Goal: Communication & Community: Answer question/provide support

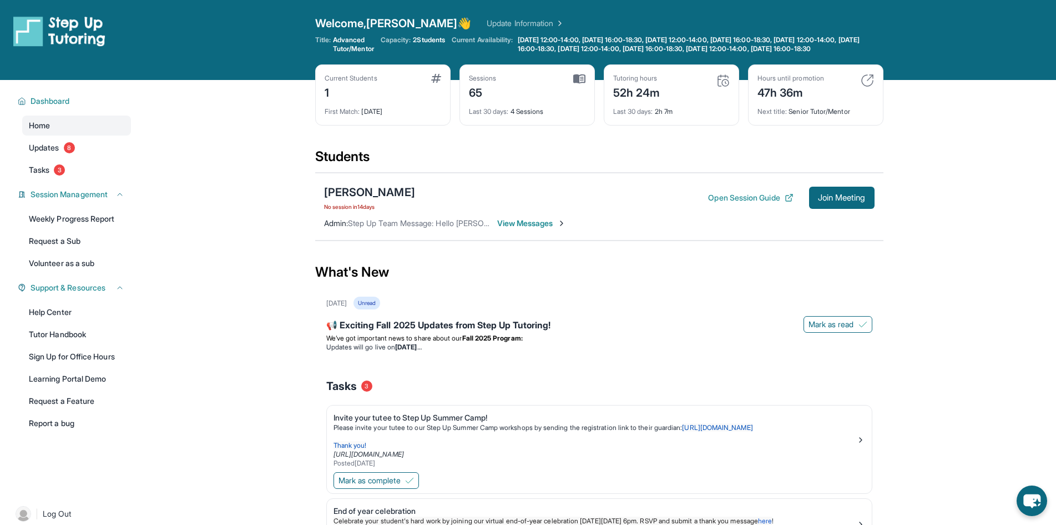
click at [807, 195] on div "[PERSON_NAME] No session [DATE] Open Session Guide Join Meeting" at bounding box center [599, 197] width 551 height 27
click at [834, 201] on span "Join Meeting" at bounding box center [842, 197] width 48 height 7
click at [528, 229] on span "View Messages" at bounding box center [531, 223] width 69 height 11
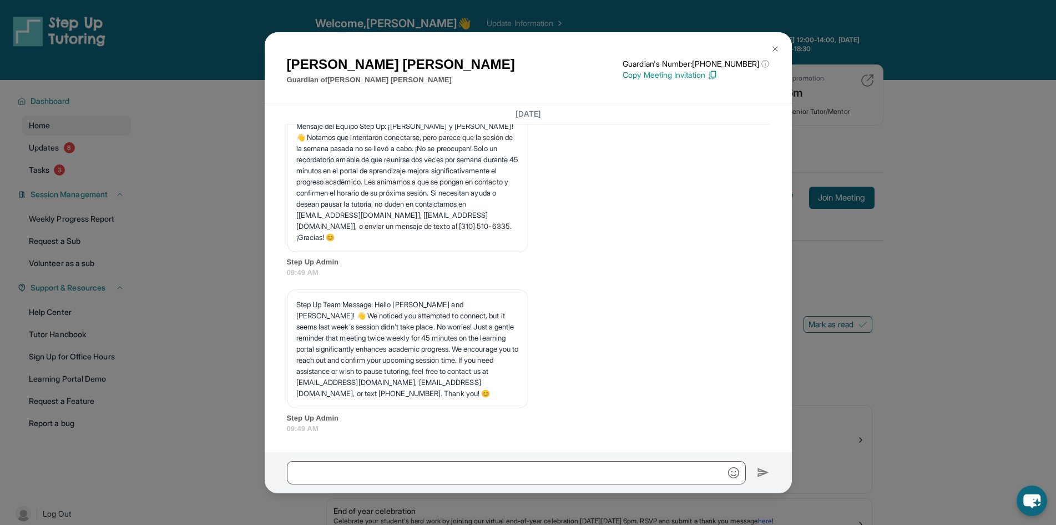
scroll to position [40302, 0]
click at [498, 466] on input "text" at bounding box center [516, 472] width 459 height 23
type input "**********"
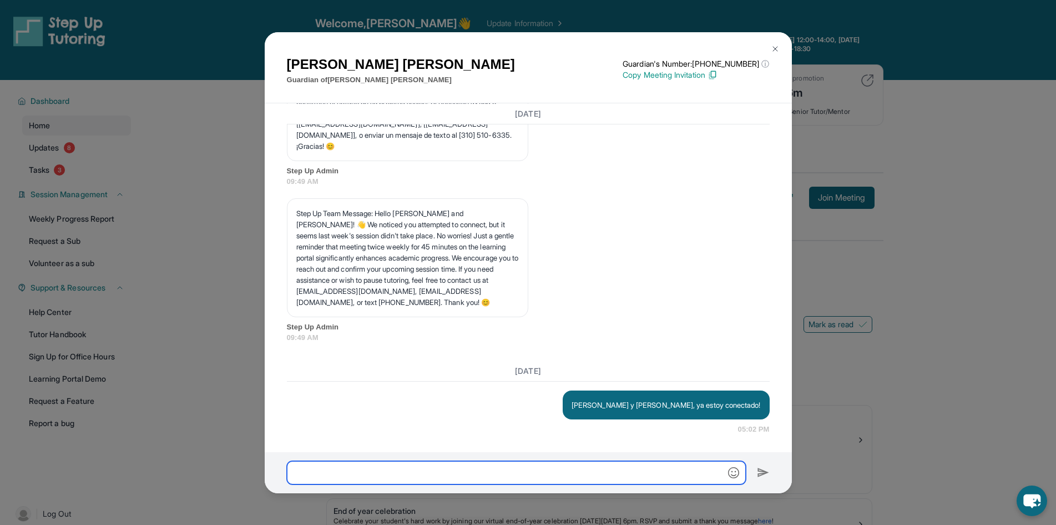
scroll to position [40393, 0]
click at [856, 319] on div "[PERSON_NAME] Guardian of [PERSON_NAME] Guardian's Number: [PHONE_NUMBER] ⓘ Thi…" at bounding box center [528, 262] width 1056 height 525
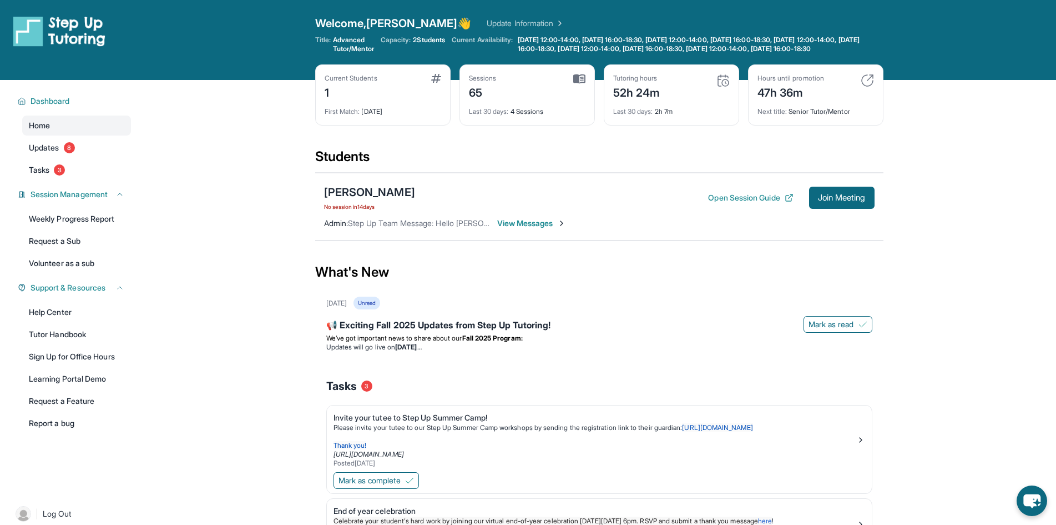
click at [510, 229] on span "View Messages" at bounding box center [531, 223] width 69 height 11
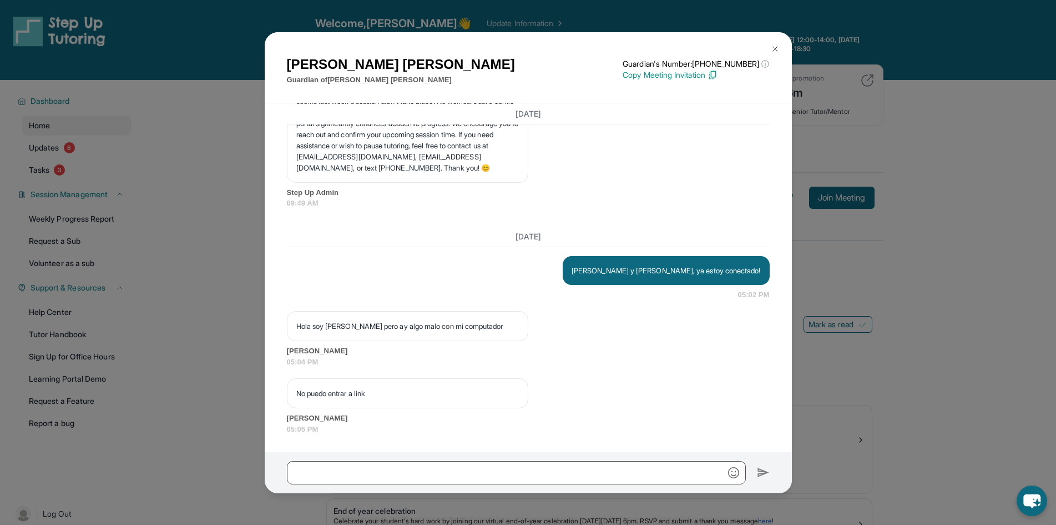
scroll to position [40528, 0]
click at [682, 74] on p "Copy Meeting Invitation" at bounding box center [696, 74] width 147 height 11
click at [440, 473] on input "text" at bounding box center [516, 472] width 459 height 23
paste input "**********"
type input "**********"
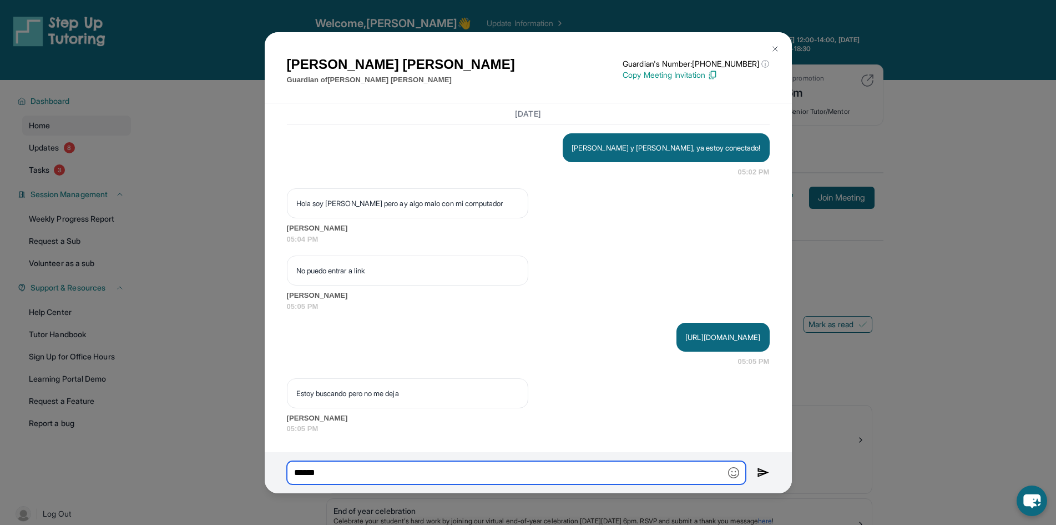
scroll to position [40650, 0]
type input "**********"
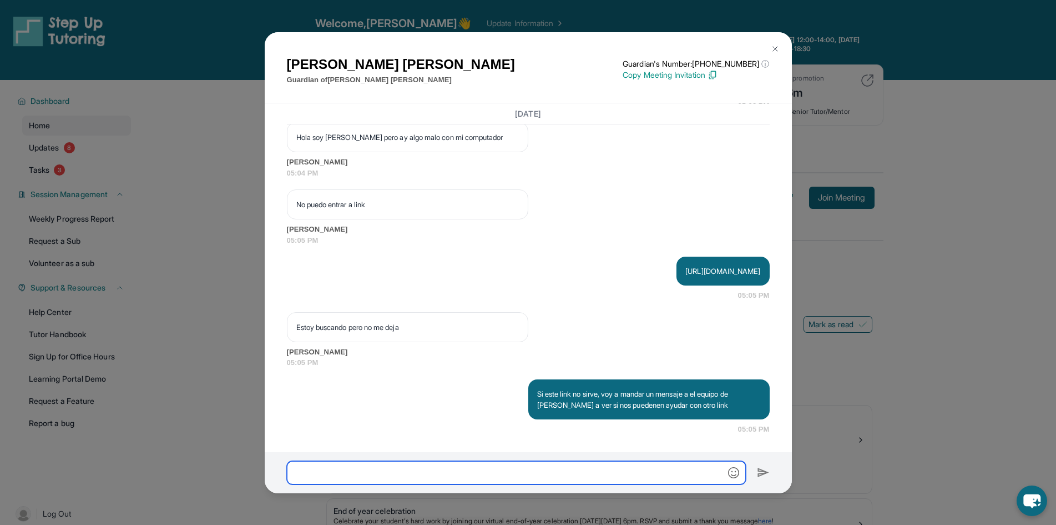
scroll to position [40716, 0]
type input "******"
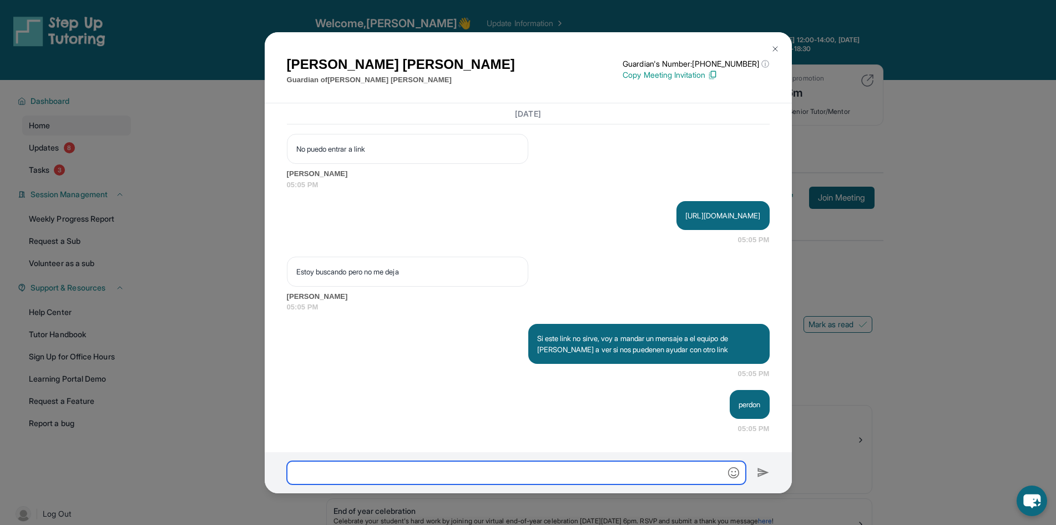
scroll to position [40772, 0]
click at [774, 44] on img at bounding box center [775, 48] width 9 height 9
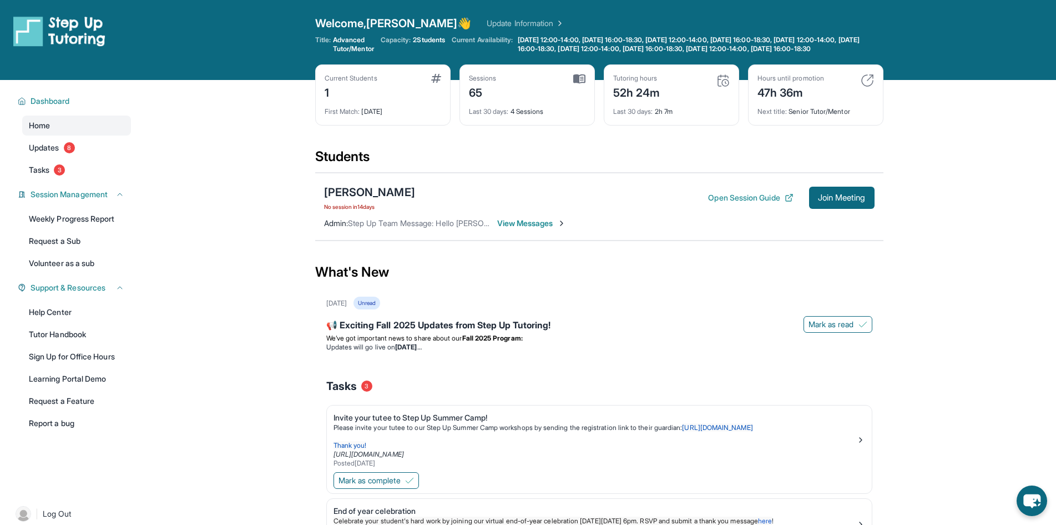
click at [526, 229] on span "View Messages" at bounding box center [531, 223] width 69 height 11
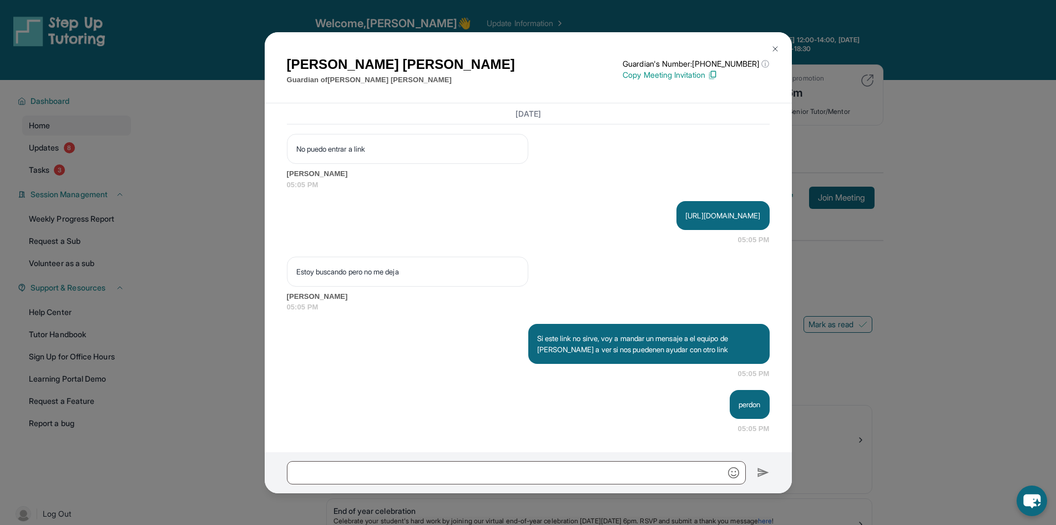
scroll to position [40661, 0]
click at [1000, 228] on div "[PERSON_NAME] Guardian of [PERSON_NAME] Guardian's Number: [PHONE_NUMBER] ⓘ Thi…" at bounding box center [528, 262] width 1056 height 525
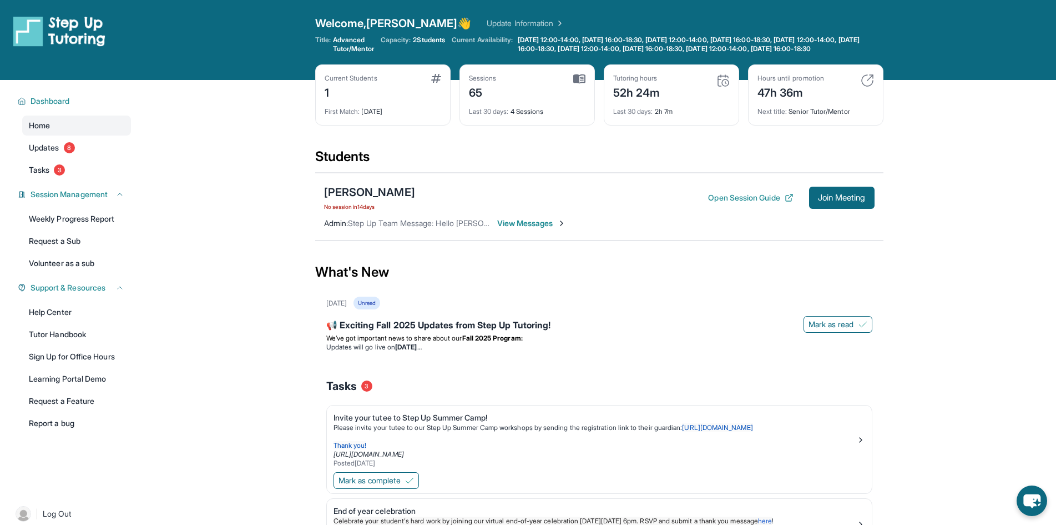
click at [543, 229] on span "View Messages" at bounding box center [531, 223] width 69 height 11
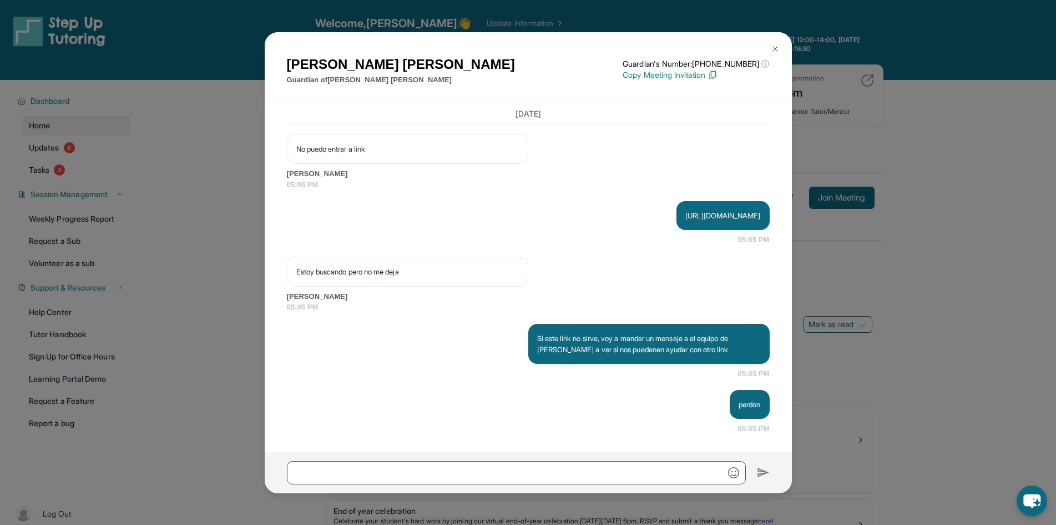
scroll to position [40383, 0]
drag, startPoint x: 409, startPoint y: 290, endPoint x: 291, endPoint y: 291, distance: 118.2
copy p "[EMAIL_ADDRESS][DOMAIN_NAME],"
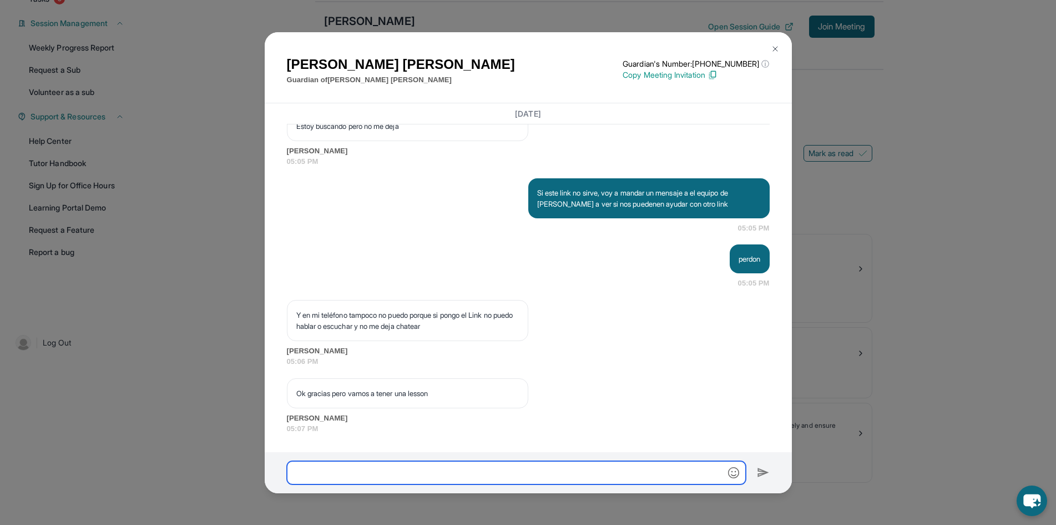
click at [472, 472] on input "text" at bounding box center [516, 472] width 459 height 23
type input "*"
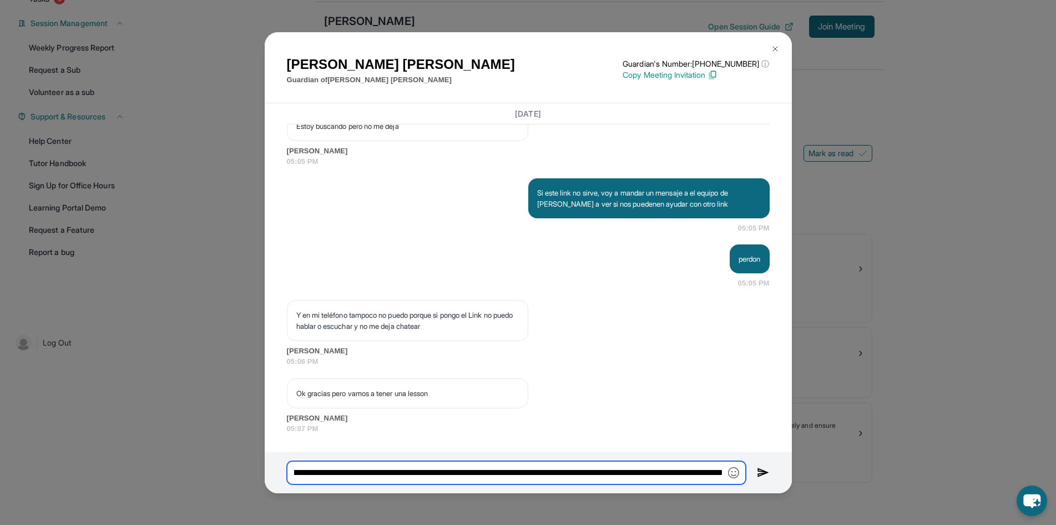
scroll to position [0, 237]
type input "**********"
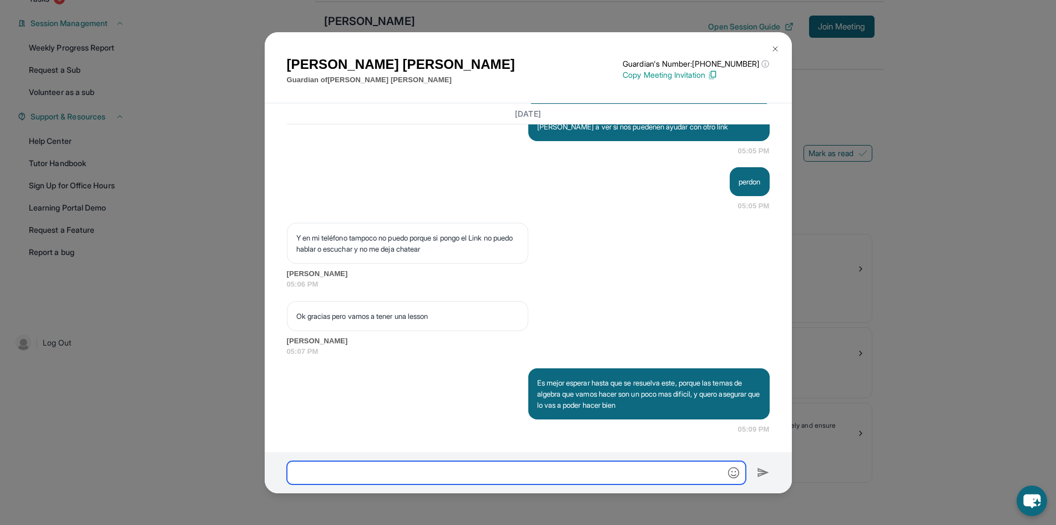
scroll to position [40994, 0]
click at [737, 470] on img "button" at bounding box center [733, 472] width 11 height 11
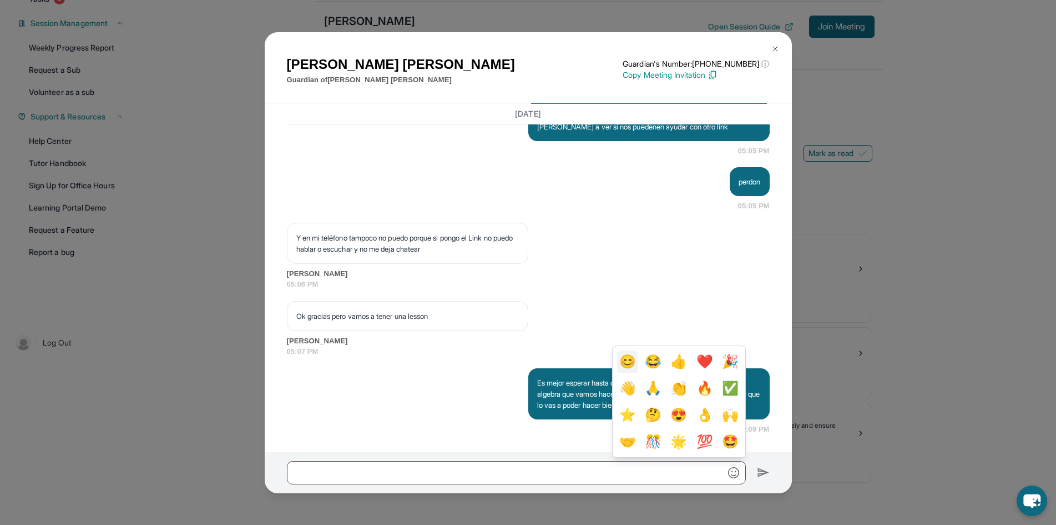
click at [624, 367] on button "😊" at bounding box center [627, 361] width 21 height 22
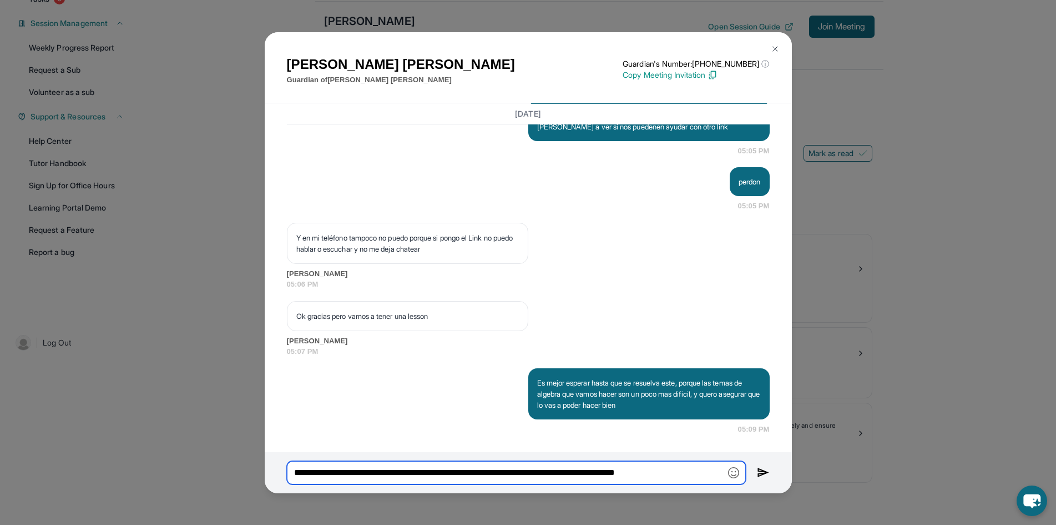
scroll to position [0, 0]
type input "**********"
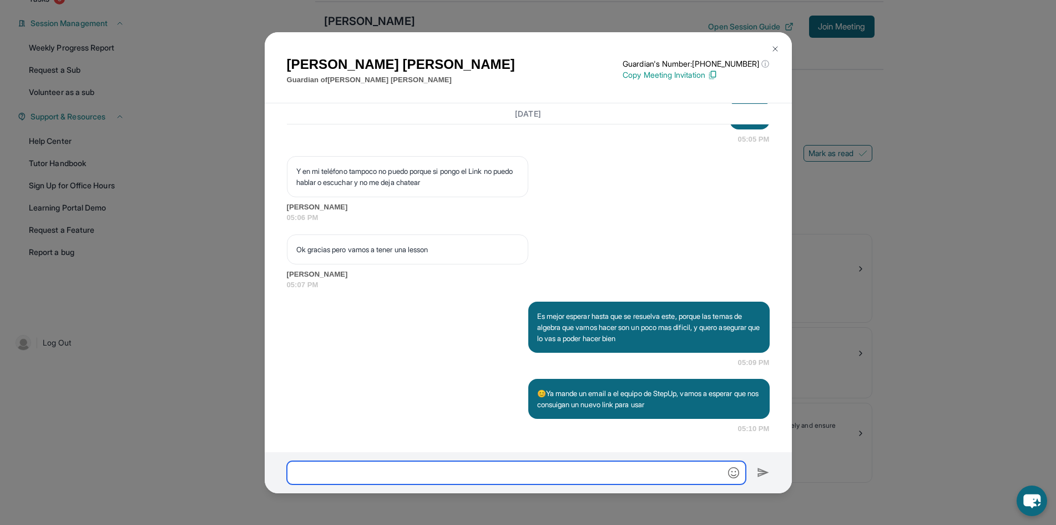
scroll to position [41061, 0]
click at [671, 72] on p "Copy Meeting Invitation" at bounding box center [696, 74] width 147 height 11
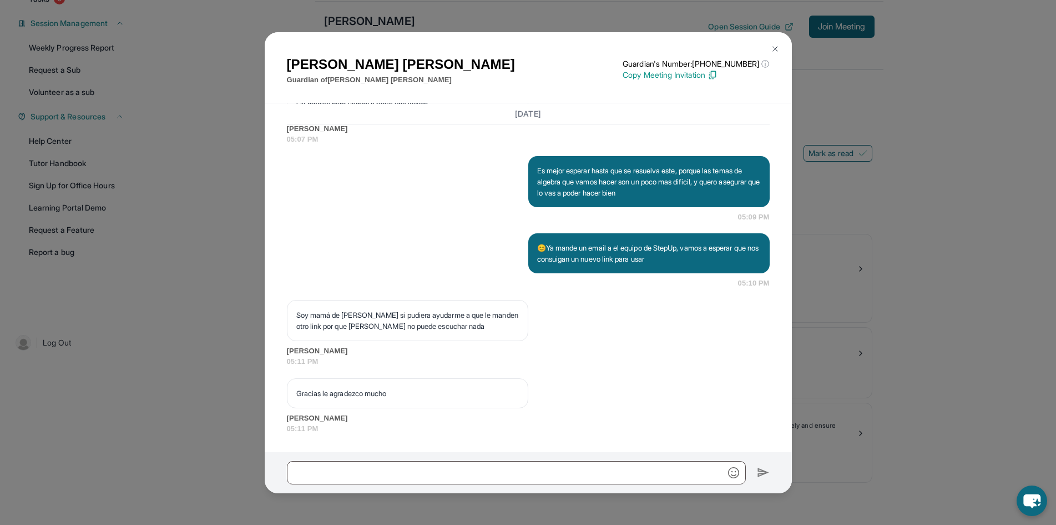
scroll to position [41206, 0]
click at [435, 472] on input "text" at bounding box center [516, 472] width 459 height 23
click at [475, 475] on input "text" at bounding box center [516, 472] width 459 height 23
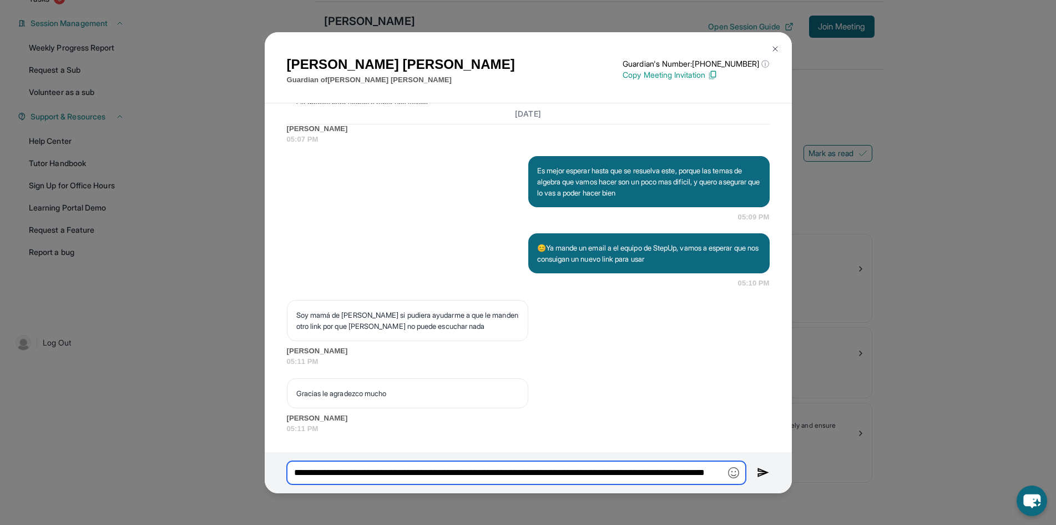
scroll to position [0, 100]
type input "**********"
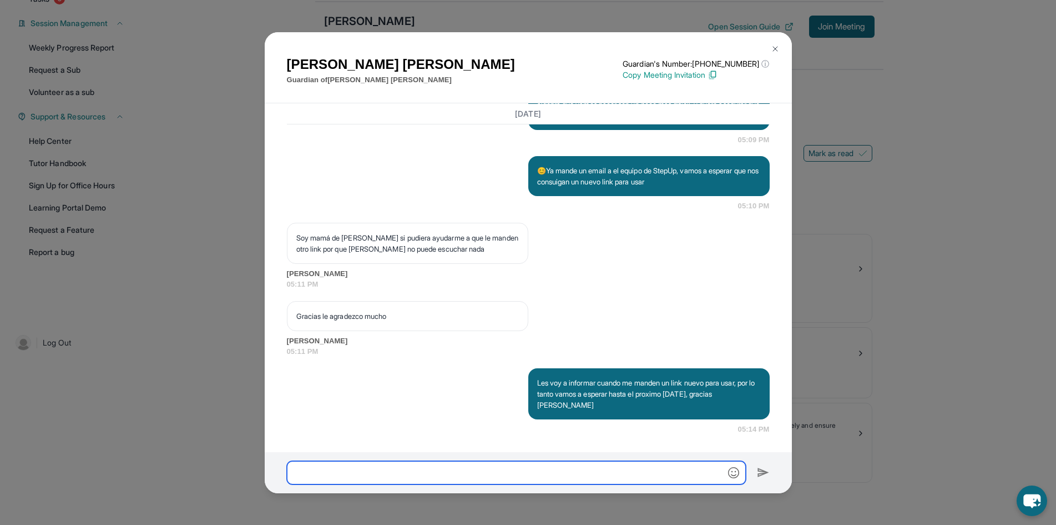
scroll to position [41284, 0]
click at [868, 308] on div "[PERSON_NAME] Guardian of [PERSON_NAME] Guardian's Number: [PHONE_NUMBER] ⓘ Thi…" at bounding box center [528, 262] width 1056 height 525
